Goal: Transaction & Acquisition: Book appointment/travel/reservation

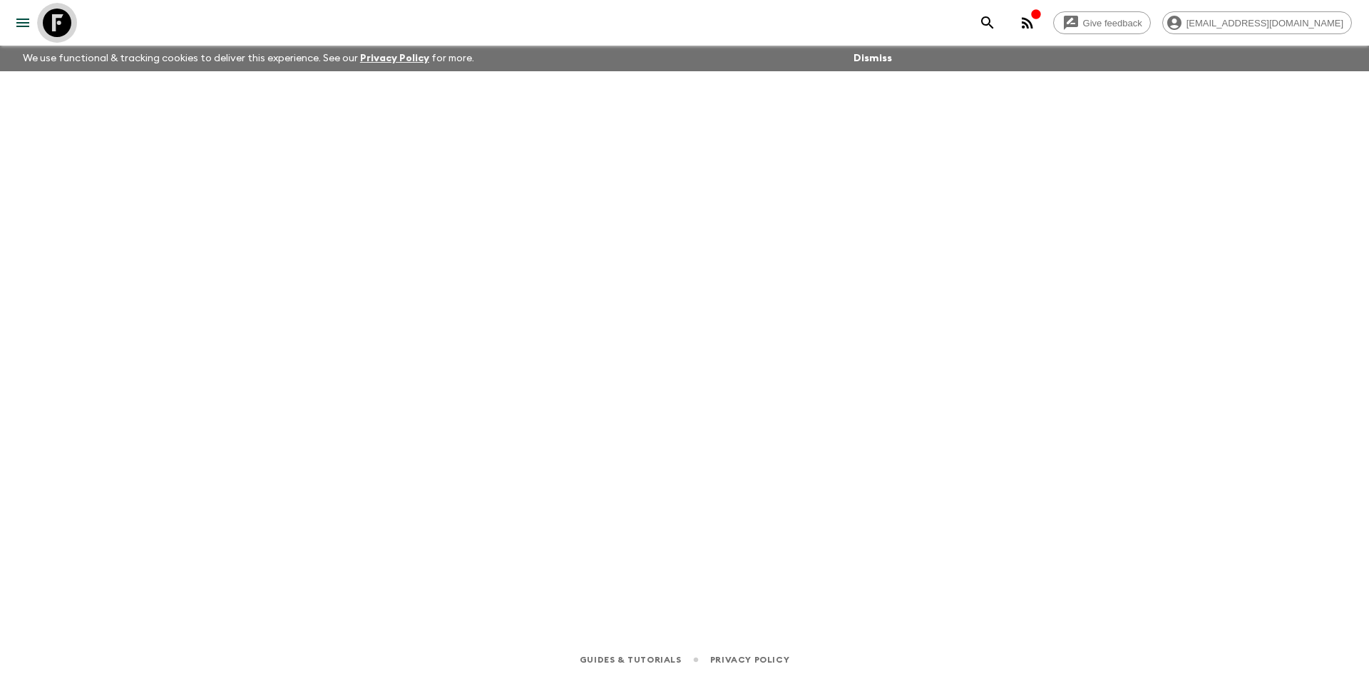
click at [58, 25] on icon at bounding box center [57, 23] width 29 height 29
click at [63, 24] on icon at bounding box center [57, 23] width 29 height 29
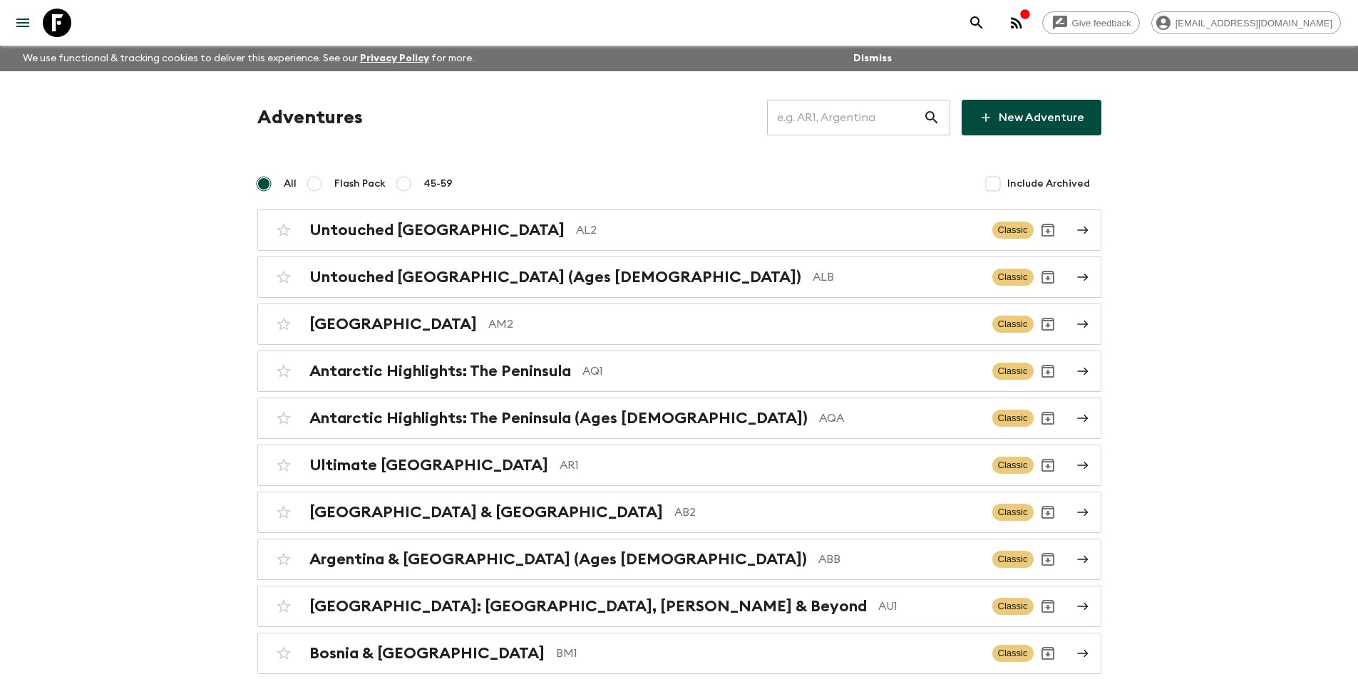
click at [873, 123] on input "text" at bounding box center [845, 118] width 156 height 40
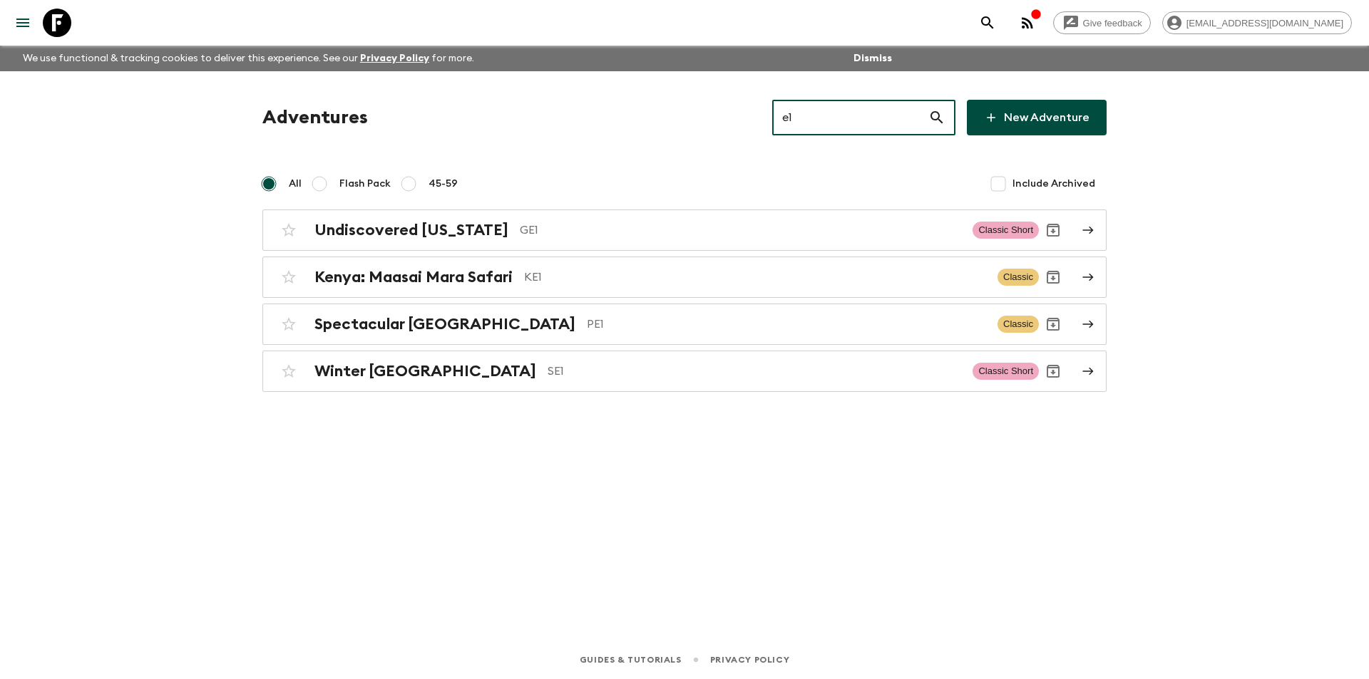
type input "e"
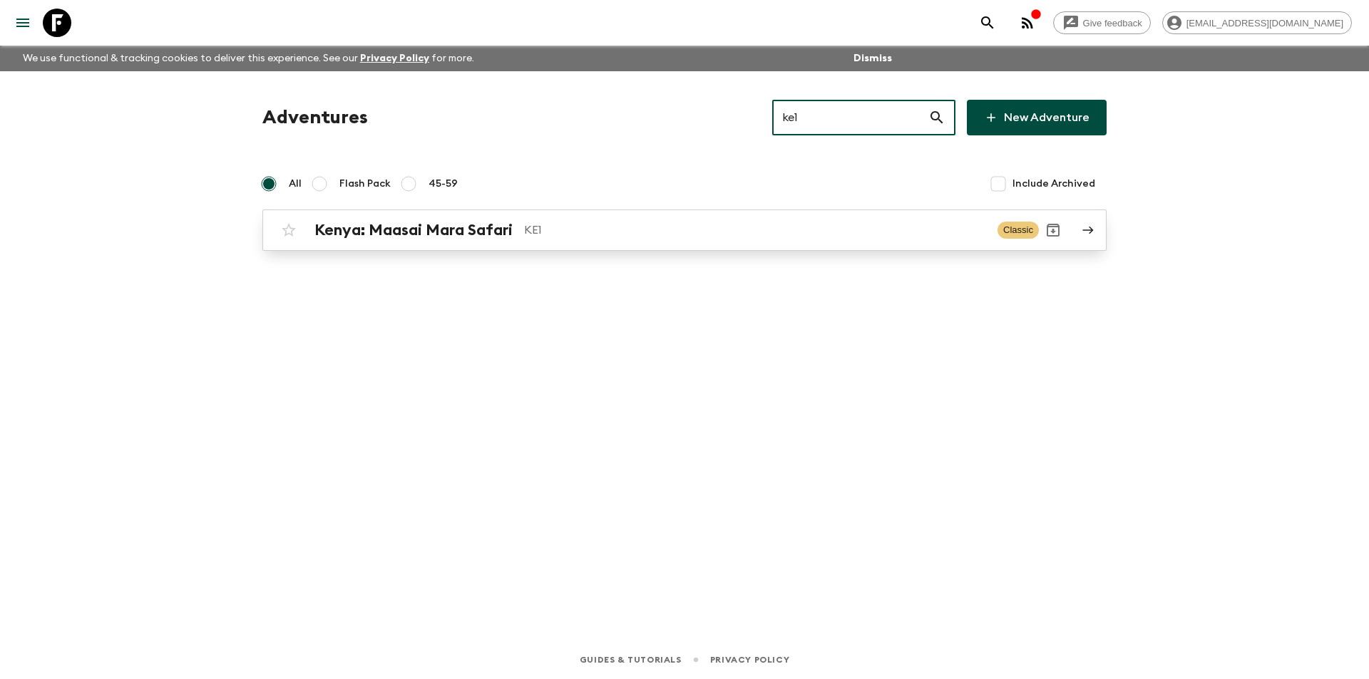
type input "ke1"
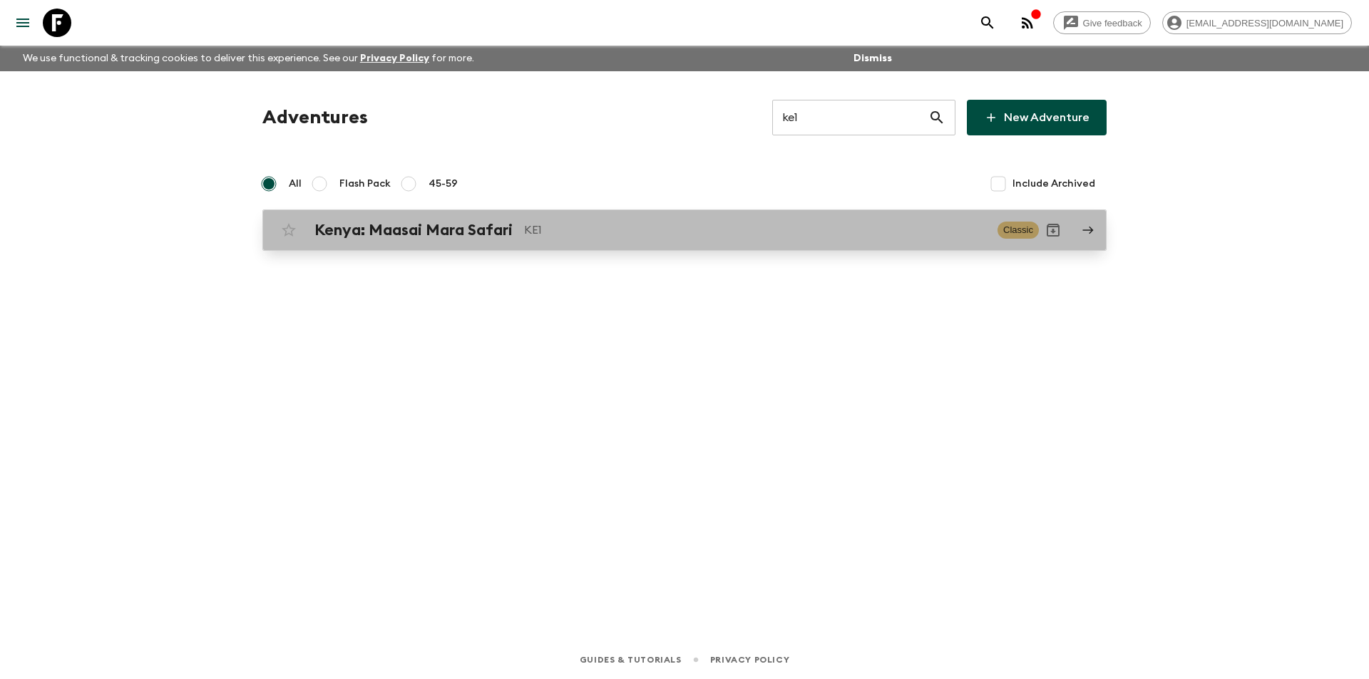
click at [687, 235] on p "KE1" at bounding box center [755, 230] width 462 height 17
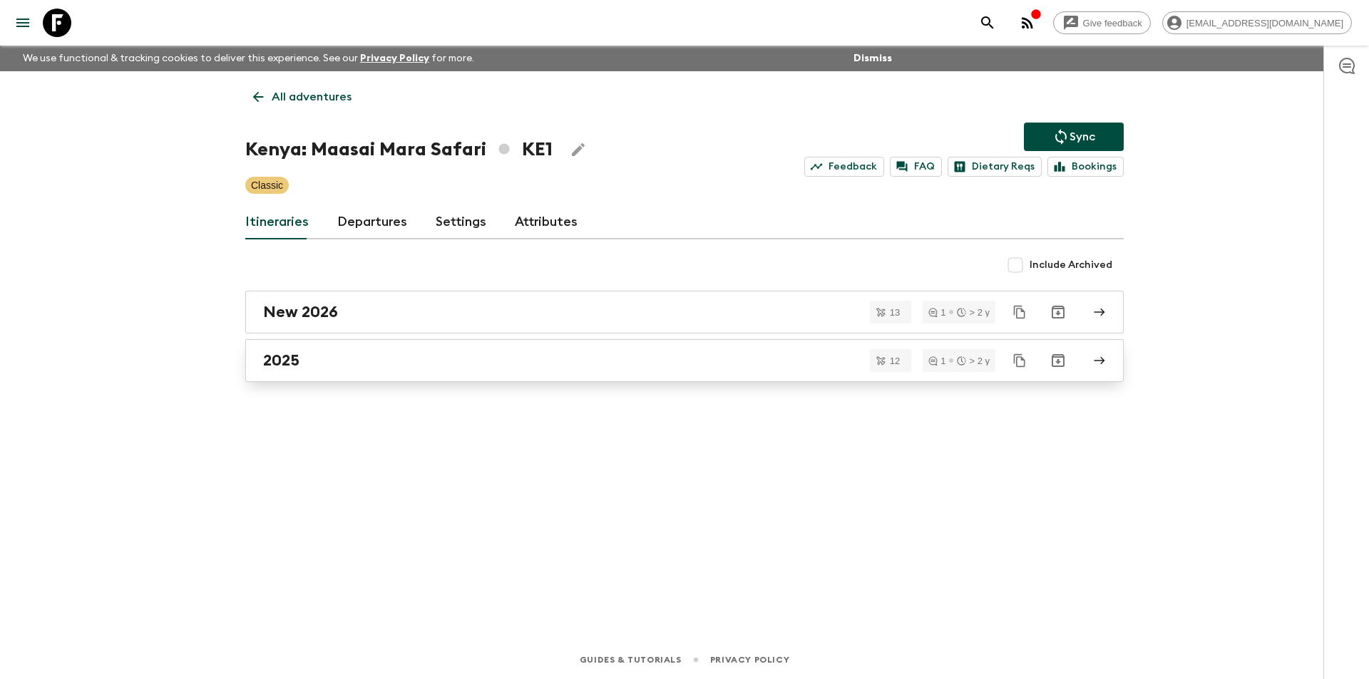
click at [457, 355] on div "2025" at bounding box center [671, 360] width 816 height 19
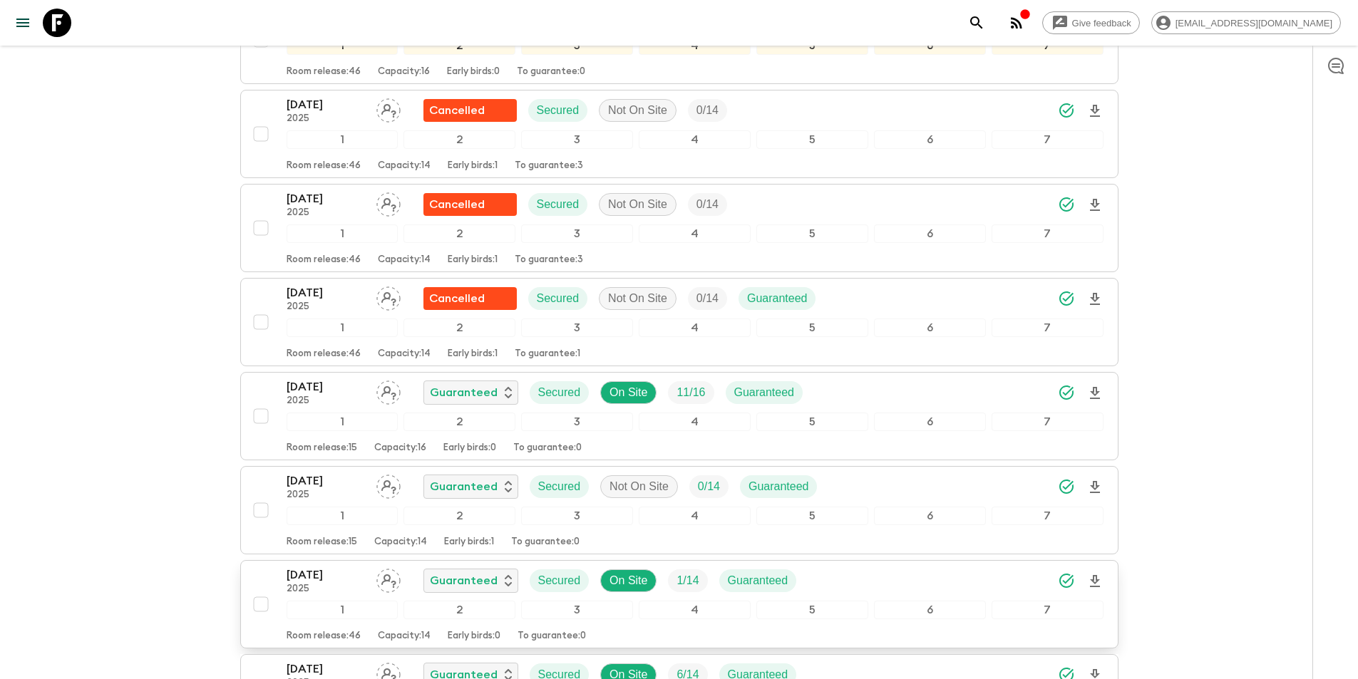
scroll to position [356, 0]
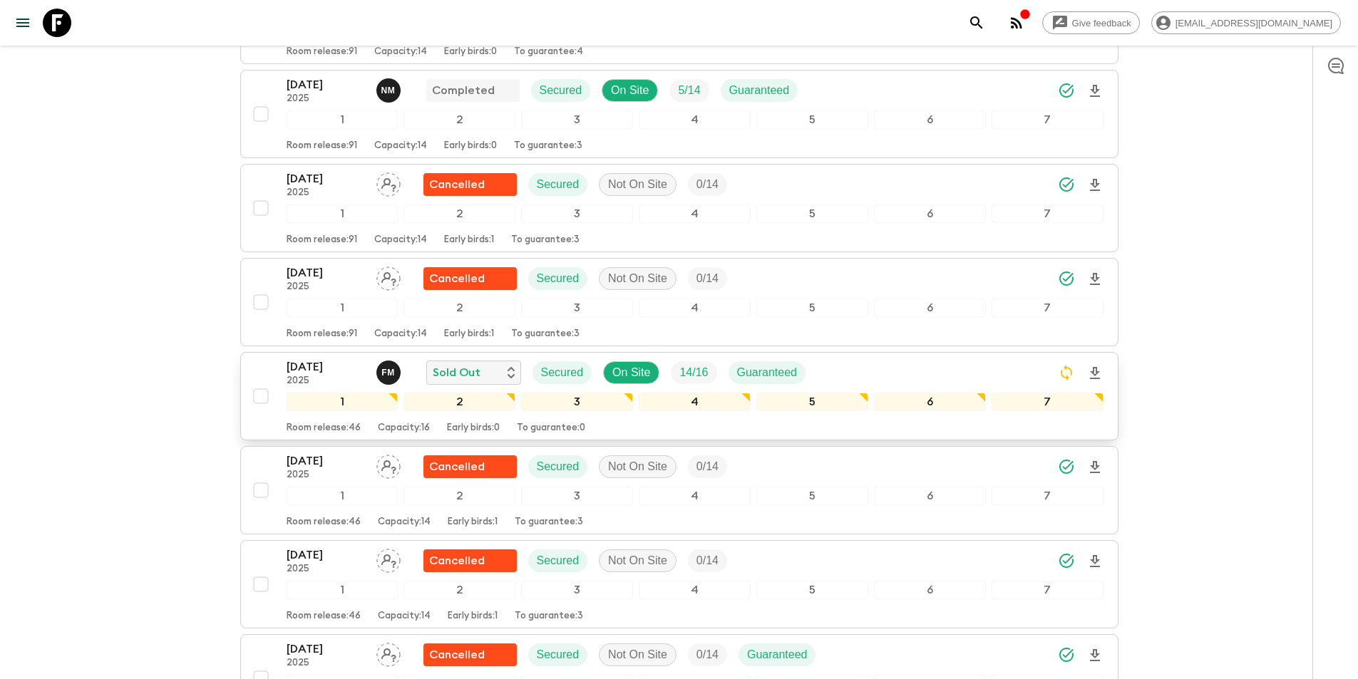
click at [323, 359] on p "21 Sep 2025" at bounding box center [326, 367] width 78 height 17
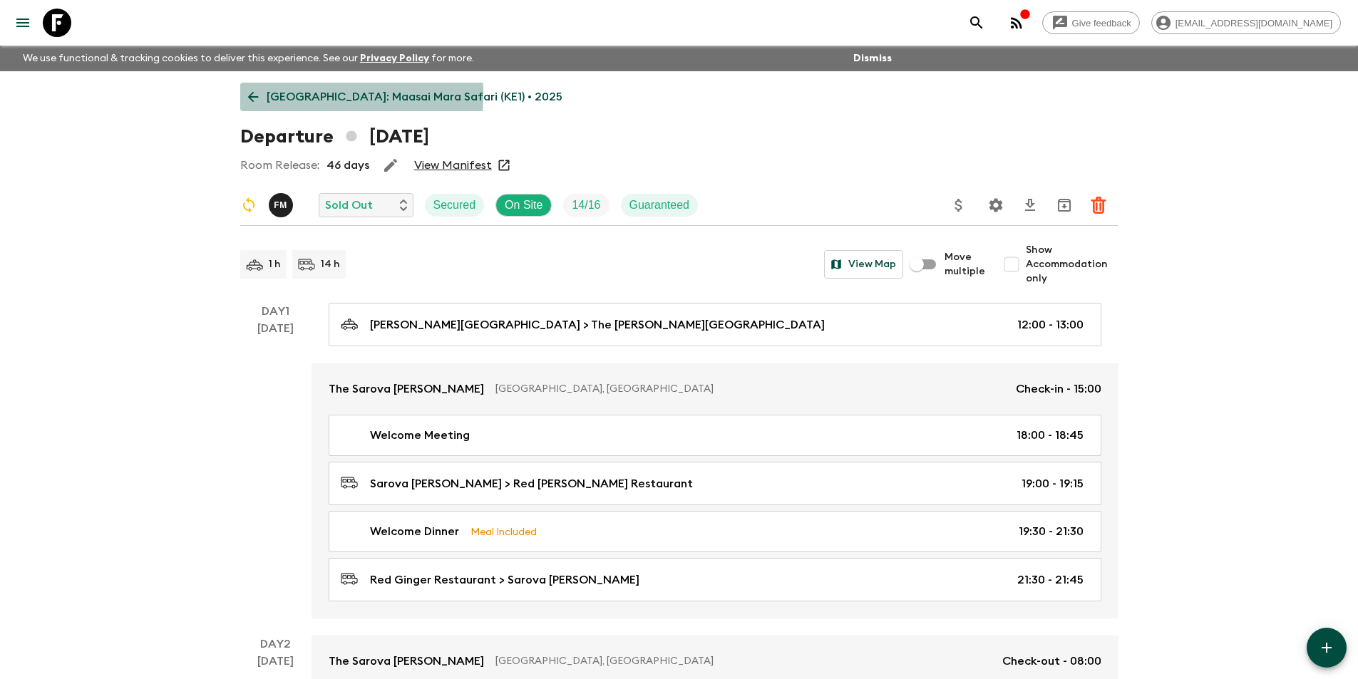
click at [240, 94] on link "Kenya: Maasai Mara Safari (KE1) • 2025" at bounding box center [405, 97] width 330 height 29
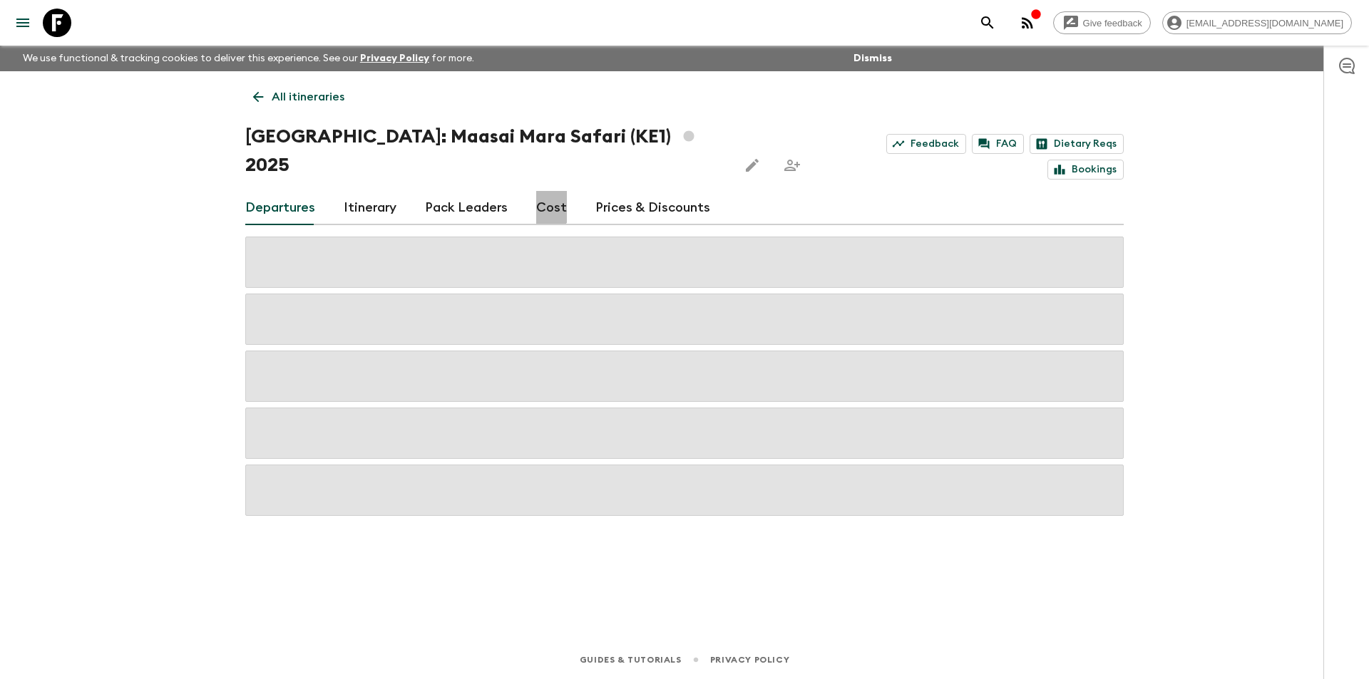
click at [543, 191] on link "Cost" at bounding box center [551, 208] width 31 height 34
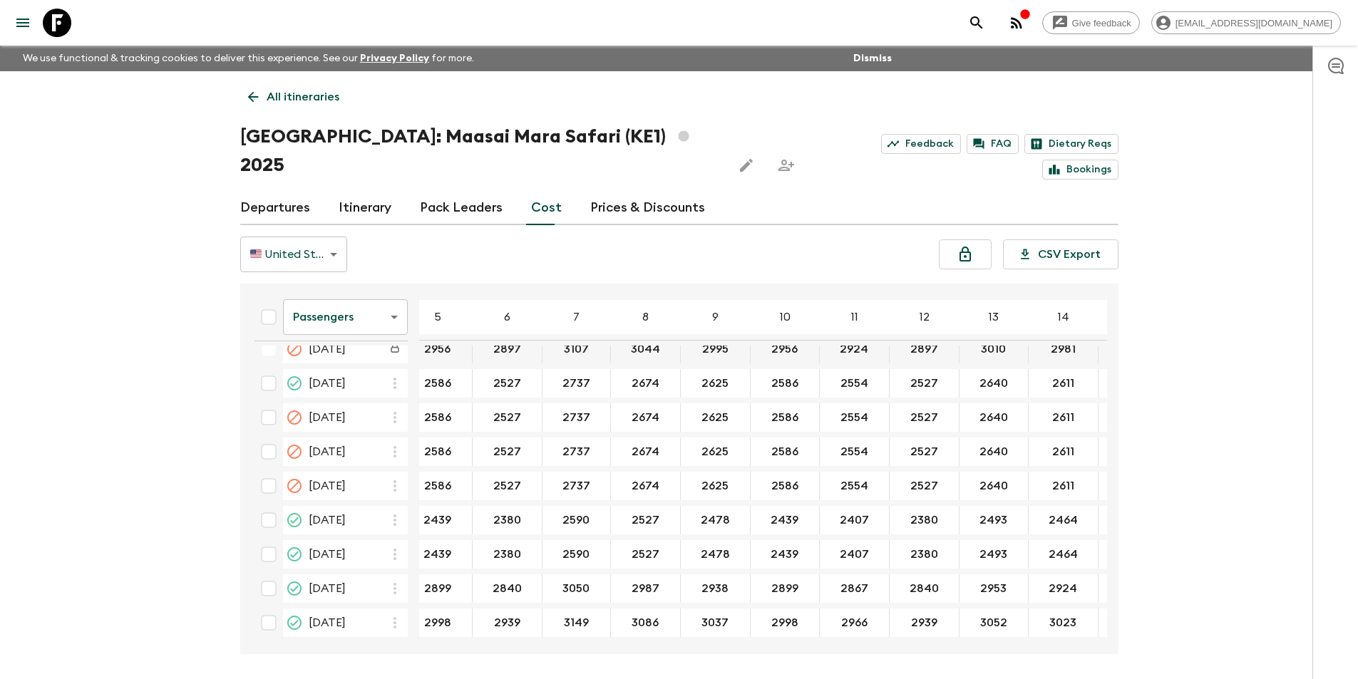
scroll to position [262, 90]
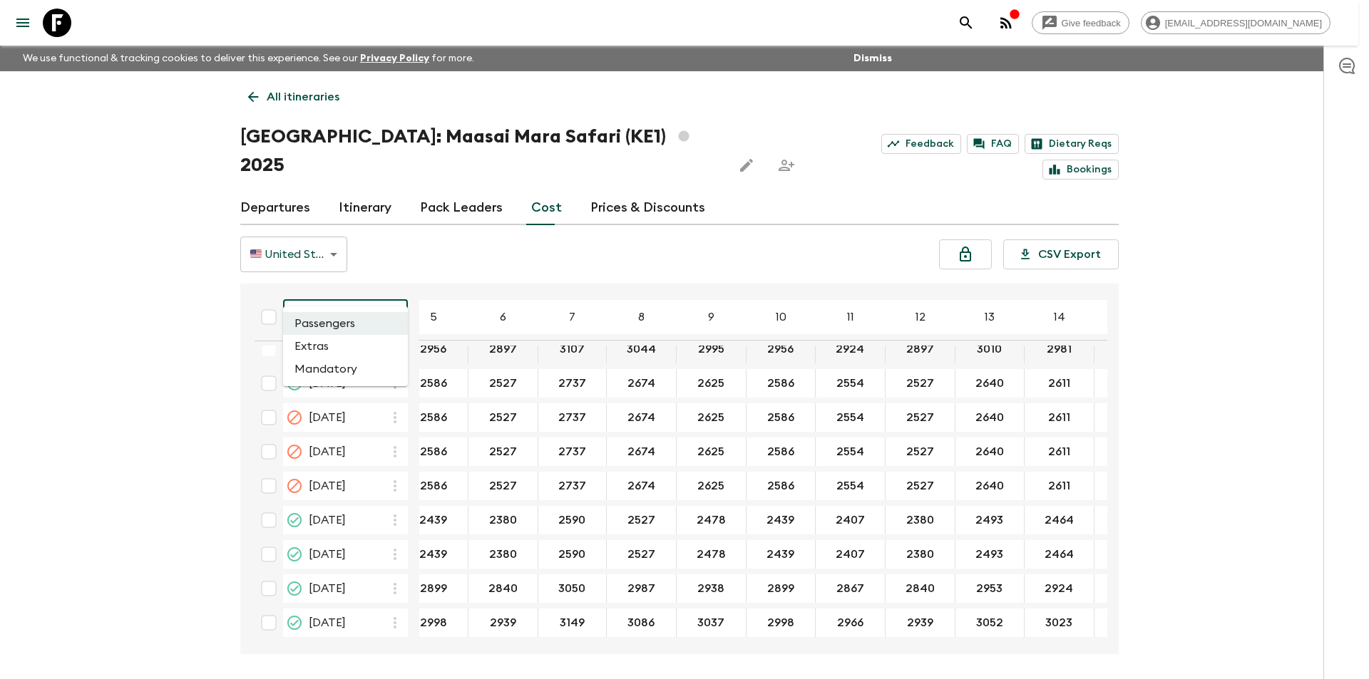
click at [290, 293] on body "Give feedback kavita@flashpack.com We use functional & tracking cookies to deli…" at bounding box center [684, 366] width 1369 height 733
click at [321, 342] on li "Extras" at bounding box center [345, 346] width 125 height 23
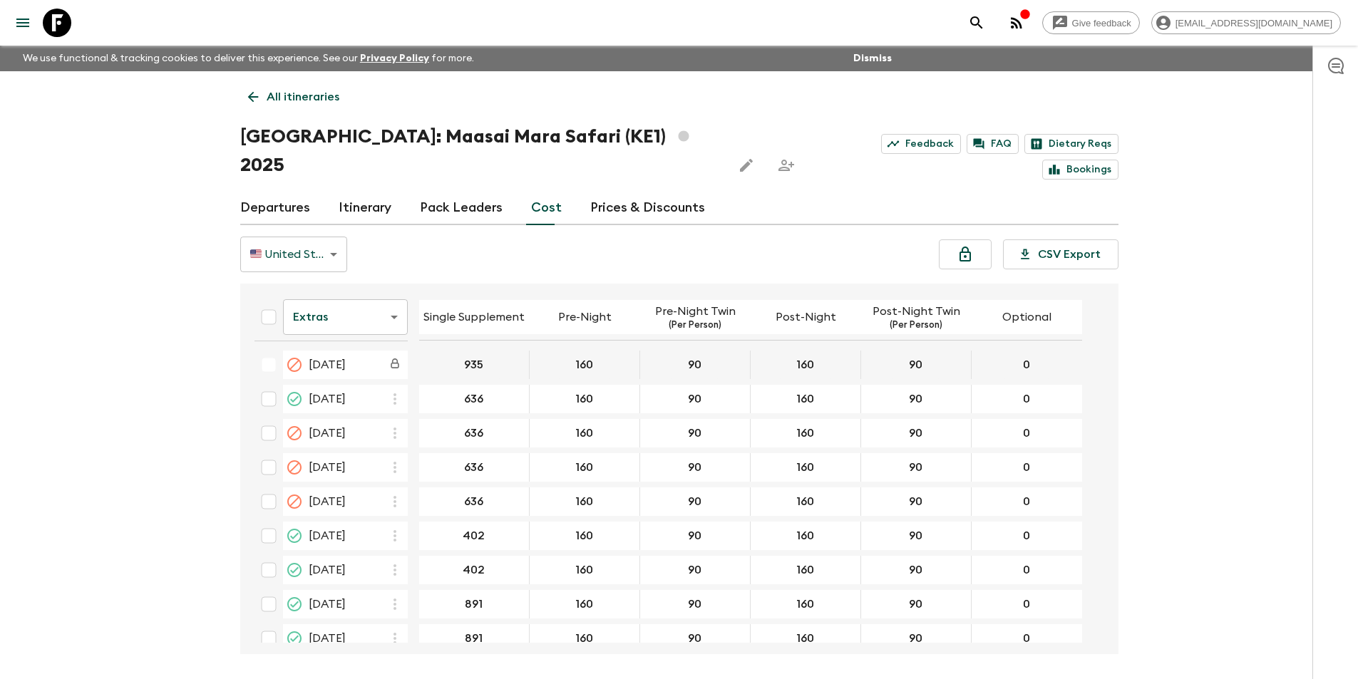
scroll to position [256, 0]
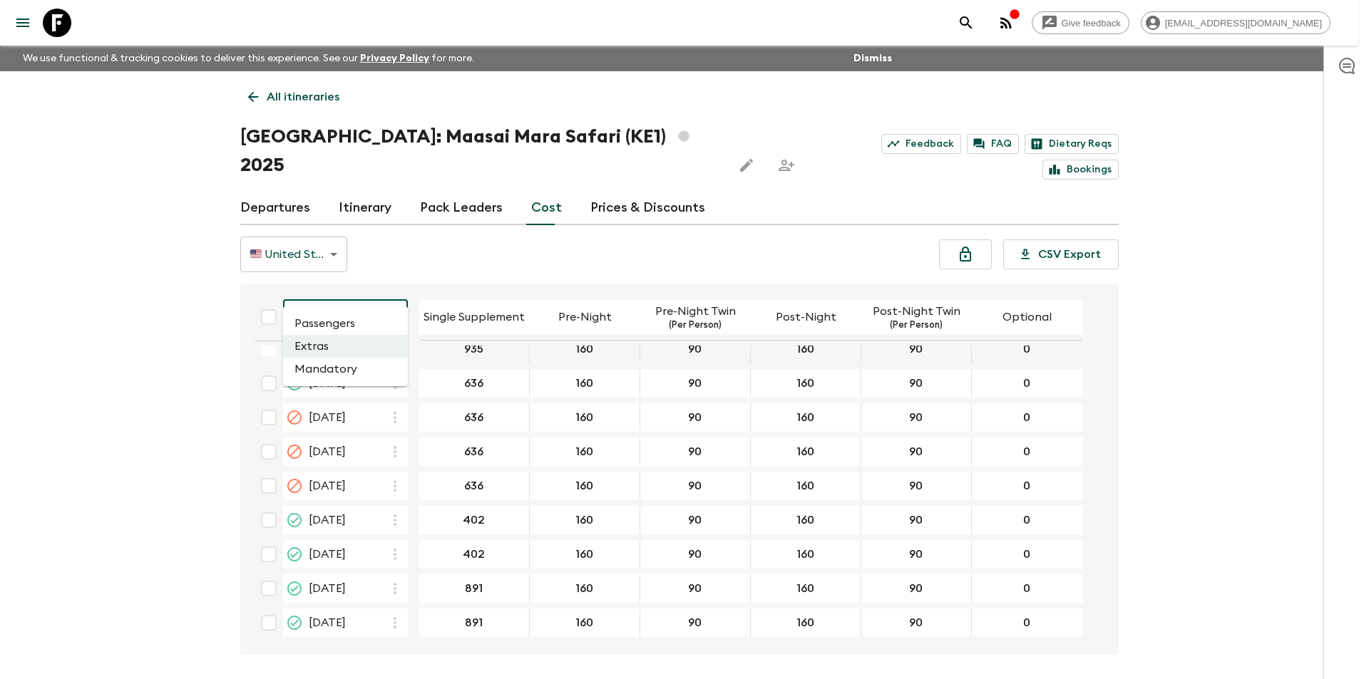
click at [327, 292] on body "Give feedback kavita@flashpack.com We use functional & tracking cookies to deli…" at bounding box center [684, 366] width 1369 height 733
click at [160, 407] on div at bounding box center [684, 339] width 1369 height 679
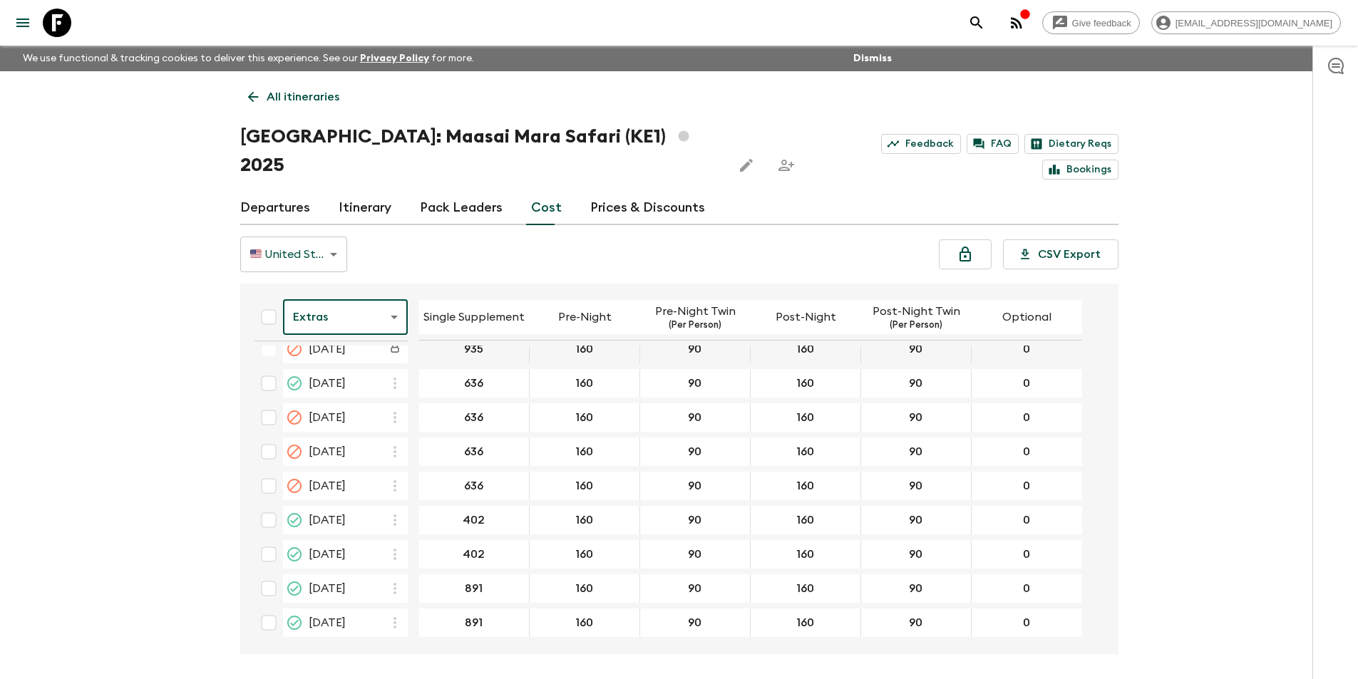
click at [356, 281] on body "Give feedback kavita@flashpack.com We use functional & tracking cookies to deli…" at bounding box center [679, 366] width 1358 height 733
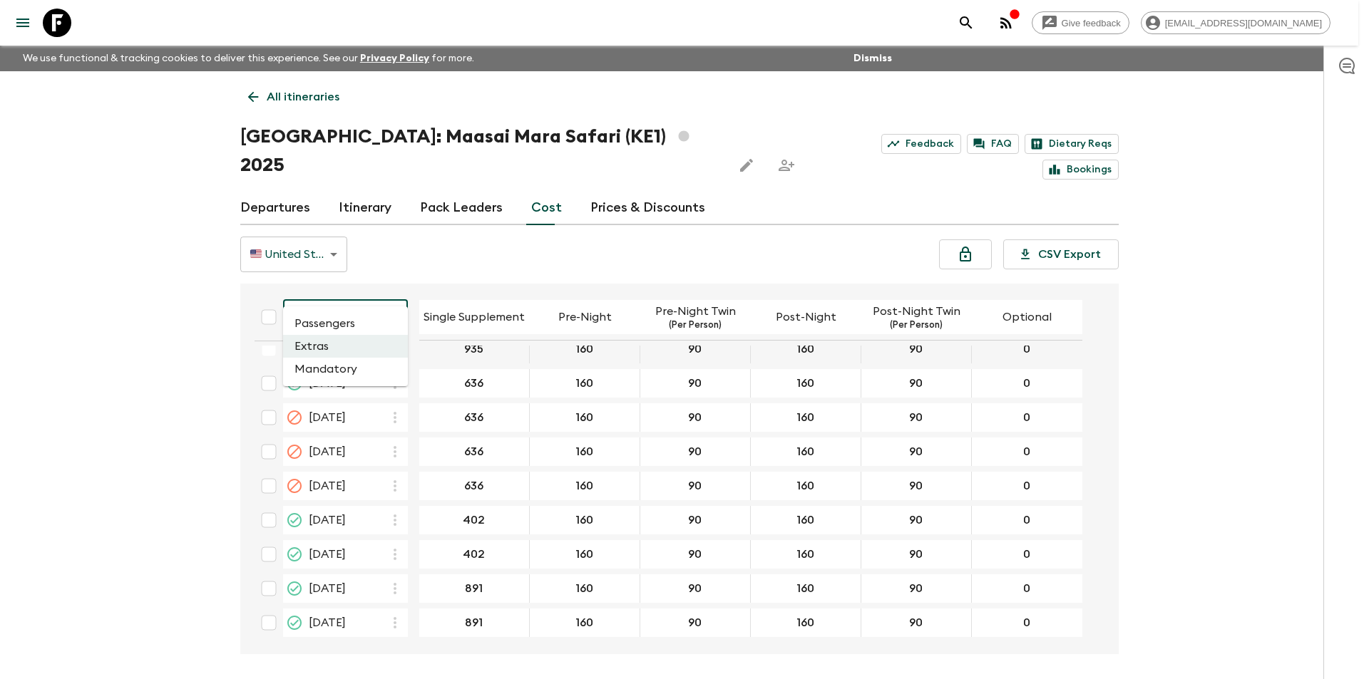
click at [339, 374] on li "Mandatory" at bounding box center [345, 369] width 125 height 23
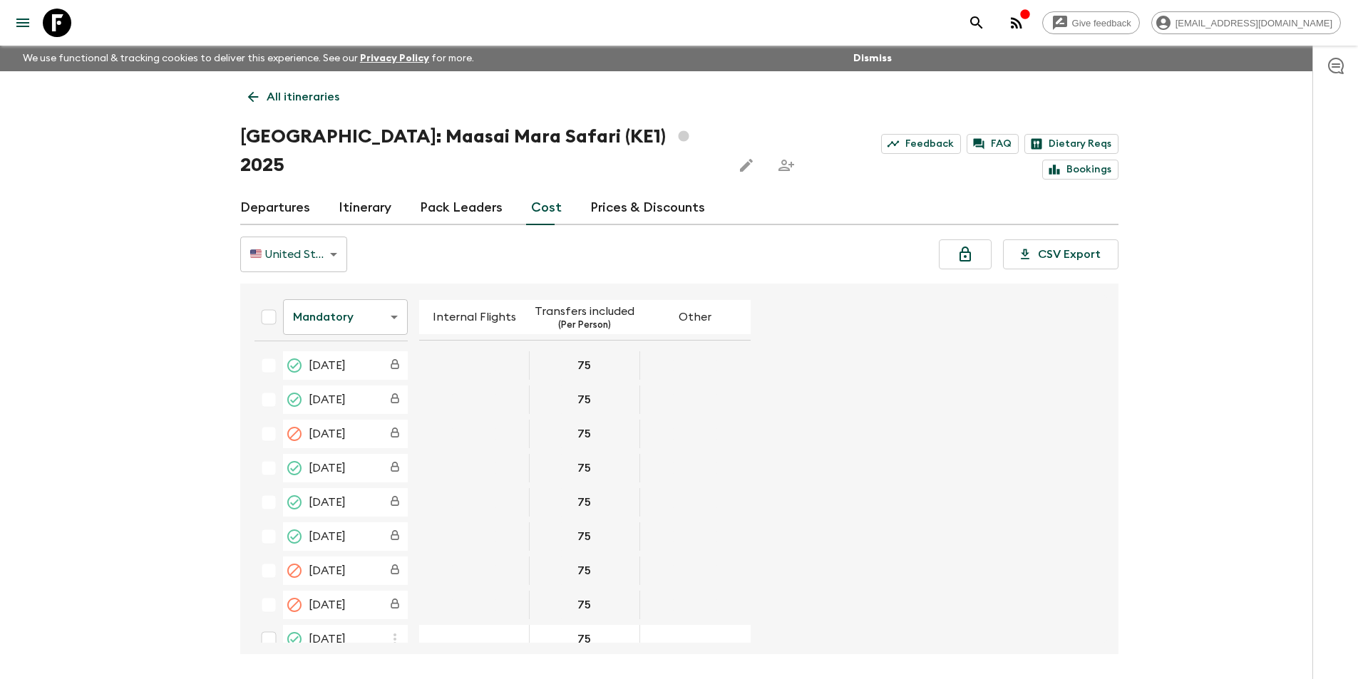
scroll to position [256, 0]
